Goal: Understand process/instructions: Learn how to perform a task or action

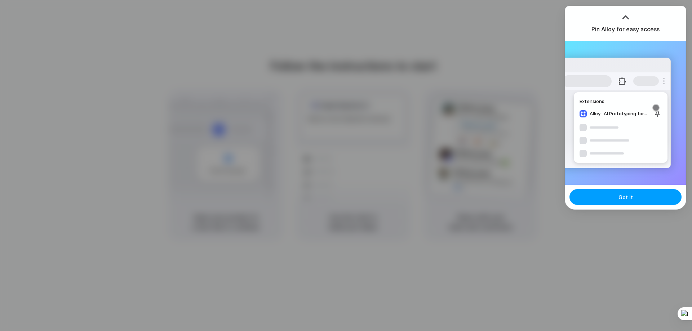
click at [606, 196] on button "Got it" at bounding box center [625, 197] width 112 height 16
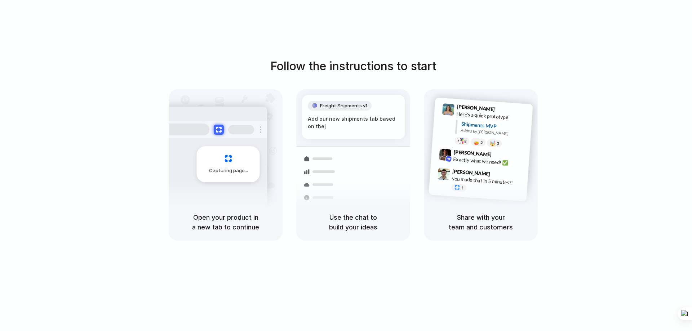
click at [266, 108] on div "Capturing page" at bounding box center [213, 161] width 109 height 111
click at [470, 208] on div "Share with your team and customers" at bounding box center [481, 222] width 114 height 37
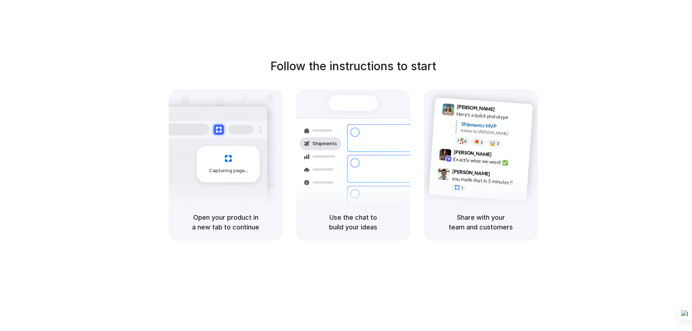
click at [321, 79] on div "Follow the instructions to start Capturing page Open your product in a new tab …" at bounding box center [353, 149] width 692 height 183
click at [243, 134] on div at bounding box center [213, 129] width 108 height 17
click at [231, 168] on span "Capturing page" at bounding box center [229, 170] width 40 height 7
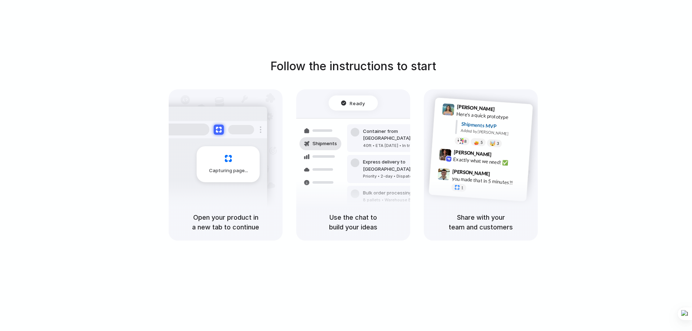
click at [232, 169] on span "Capturing page" at bounding box center [229, 170] width 40 height 7
click at [223, 224] on h5 "Open your product in a new tab to continue" at bounding box center [225, 222] width 97 height 19
